Goal: Task Accomplishment & Management: Manage account settings

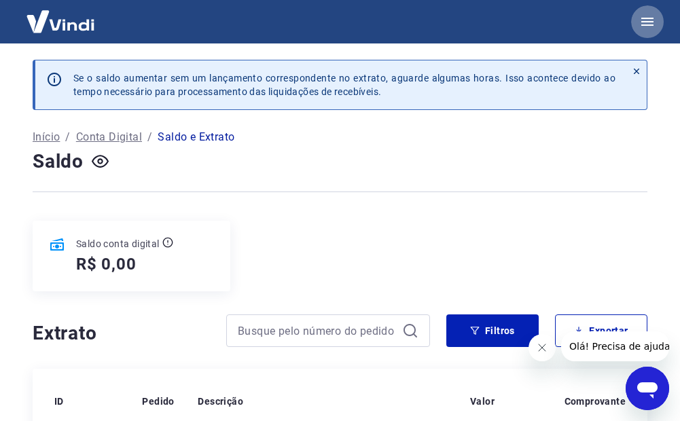
click at [655, 19] on icon "button" at bounding box center [648, 22] width 16 height 16
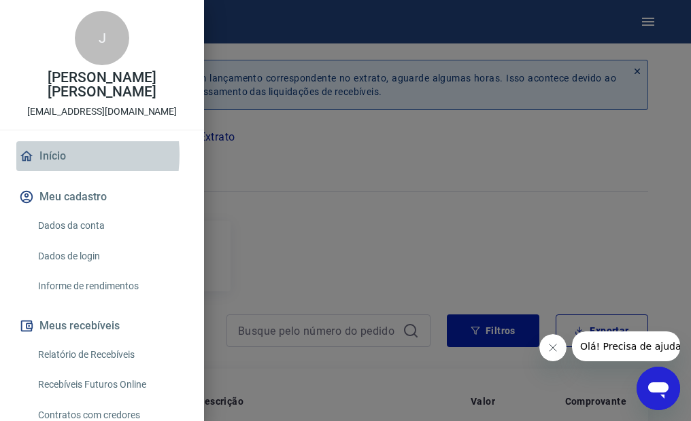
click at [46, 155] on link "Início" at bounding box center [101, 156] width 171 height 30
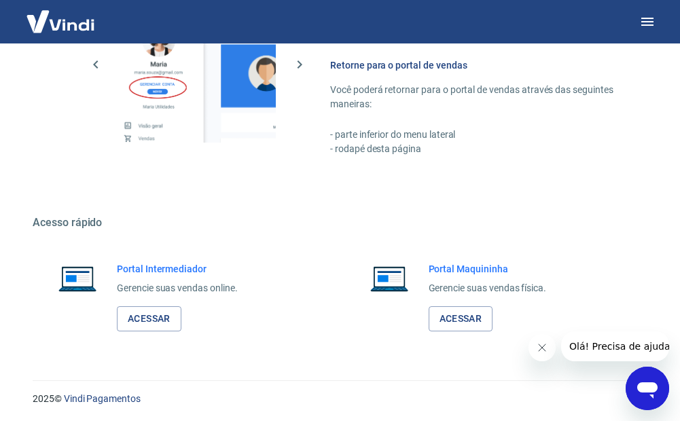
scroll to position [680, 0]
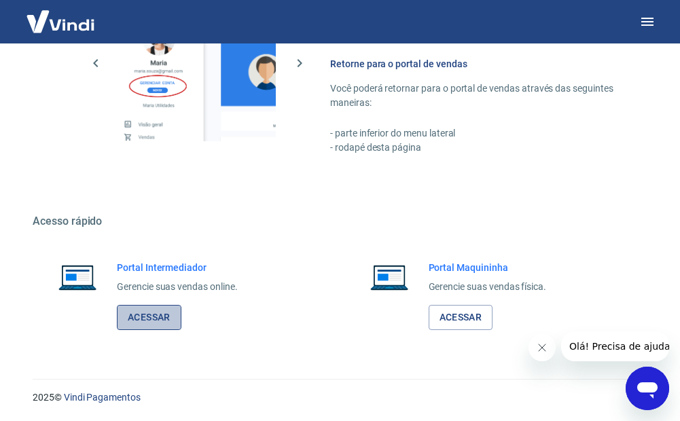
click at [137, 319] on link "Acessar" at bounding box center [149, 317] width 65 height 25
click at [650, 24] on icon "button" at bounding box center [648, 22] width 12 height 8
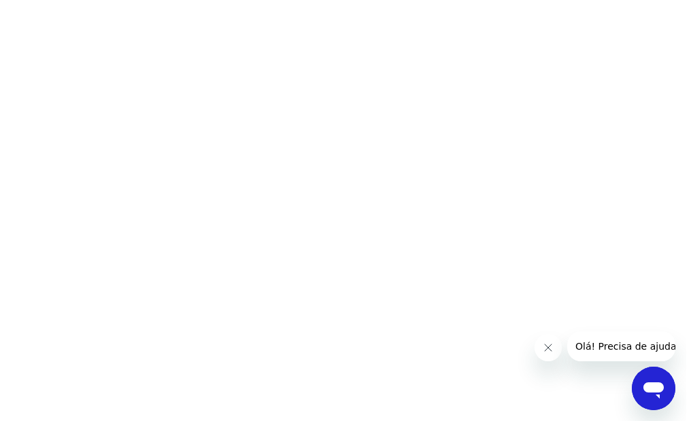
scroll to position [0, 0]
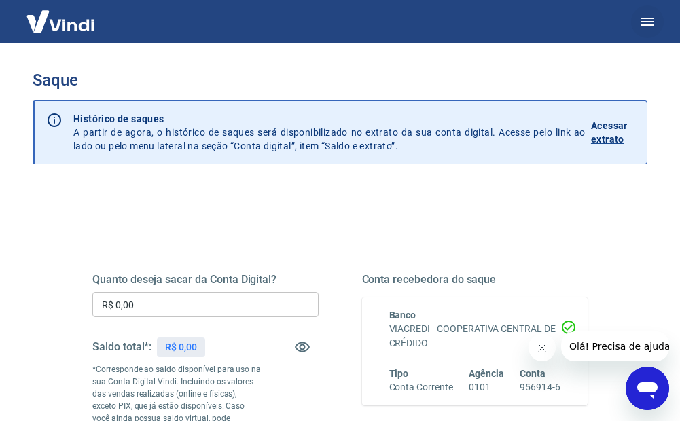
click at [653, 15] on icon "button" at bounding box center [648, 22] width 16 height 16
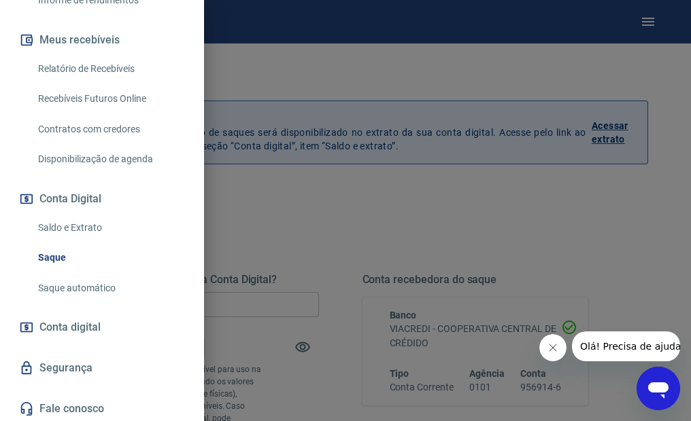
scroll to position [330, 0]
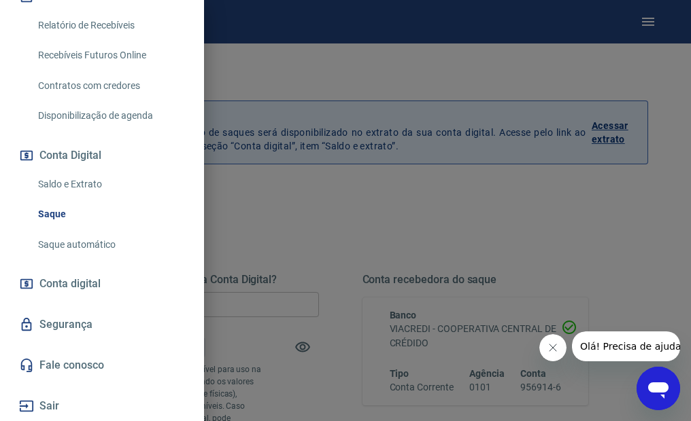
click at [39, 405] on button "Sair" at bounding box center [101, 407] width 171 height 30
